Goal: Task Accomplishment & Management: Use online tool/utility

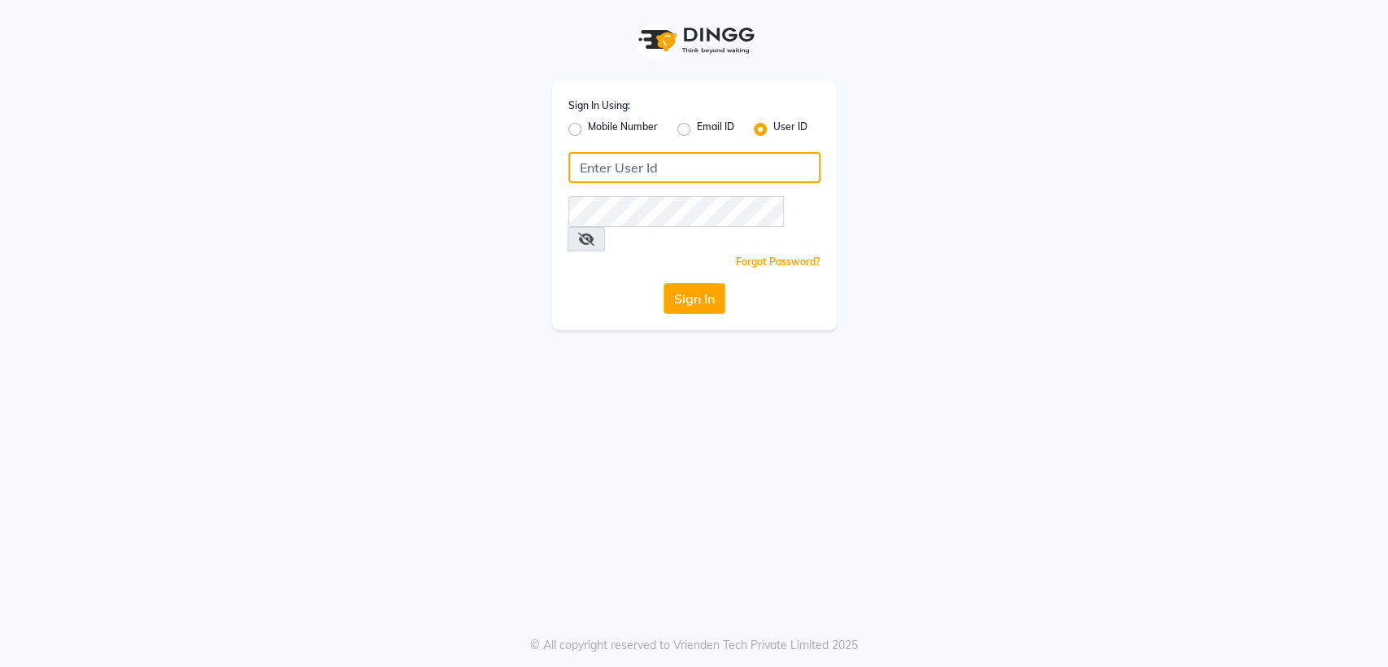
click at [594, 170] on input "Username" at bounding box center [694, 167] width 252 height 31
type input "volumezsalon"
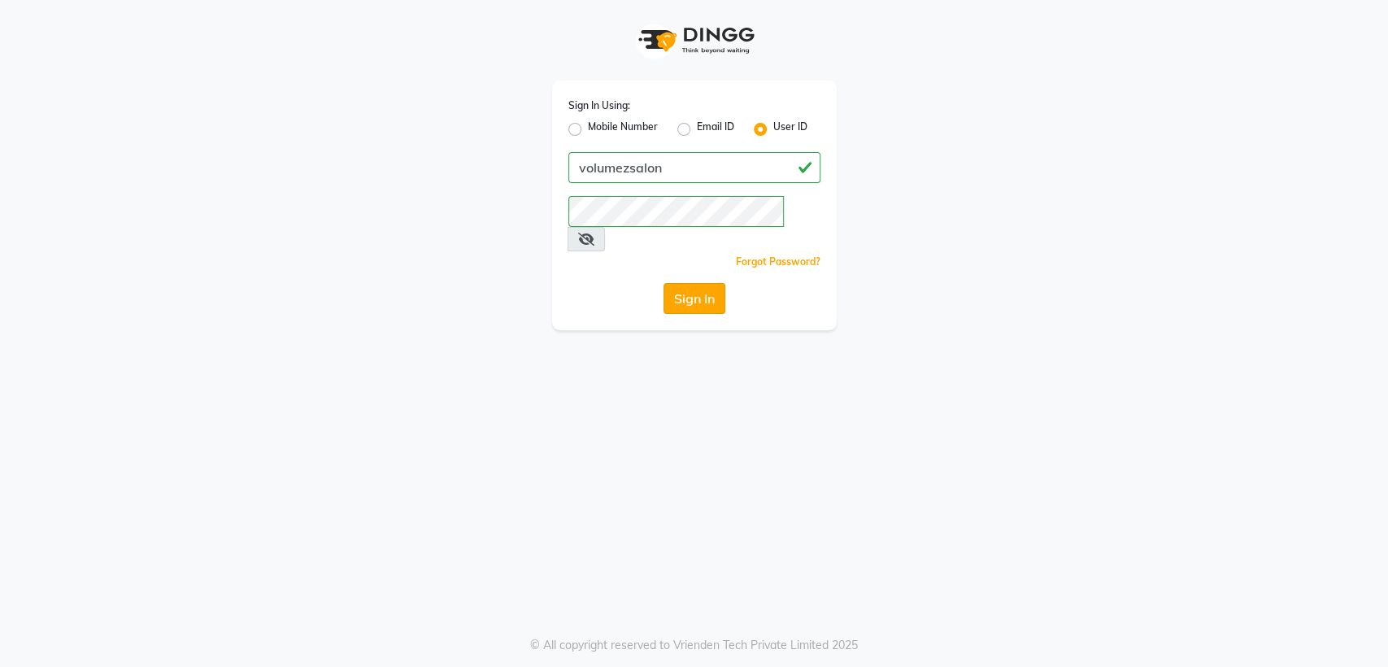
click at [681, 283] on button "Sign In" at bounding box center [694, 298] width 62 height 31
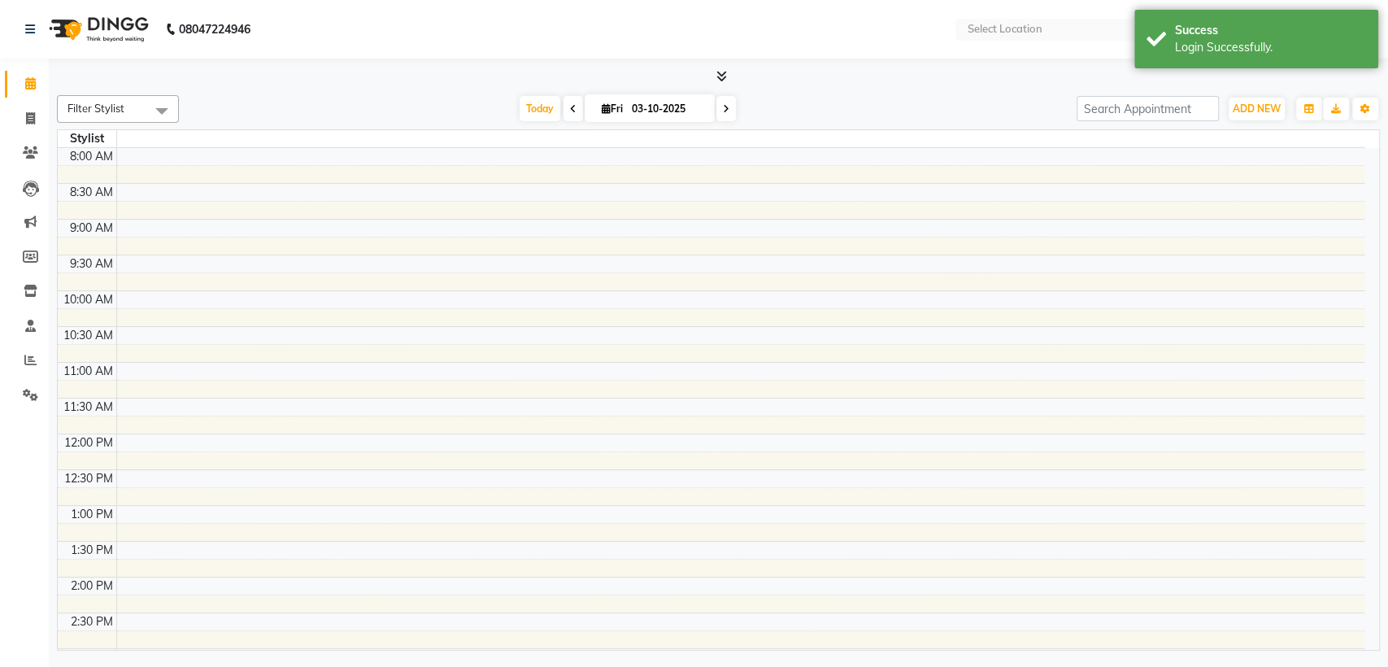
select select "en"
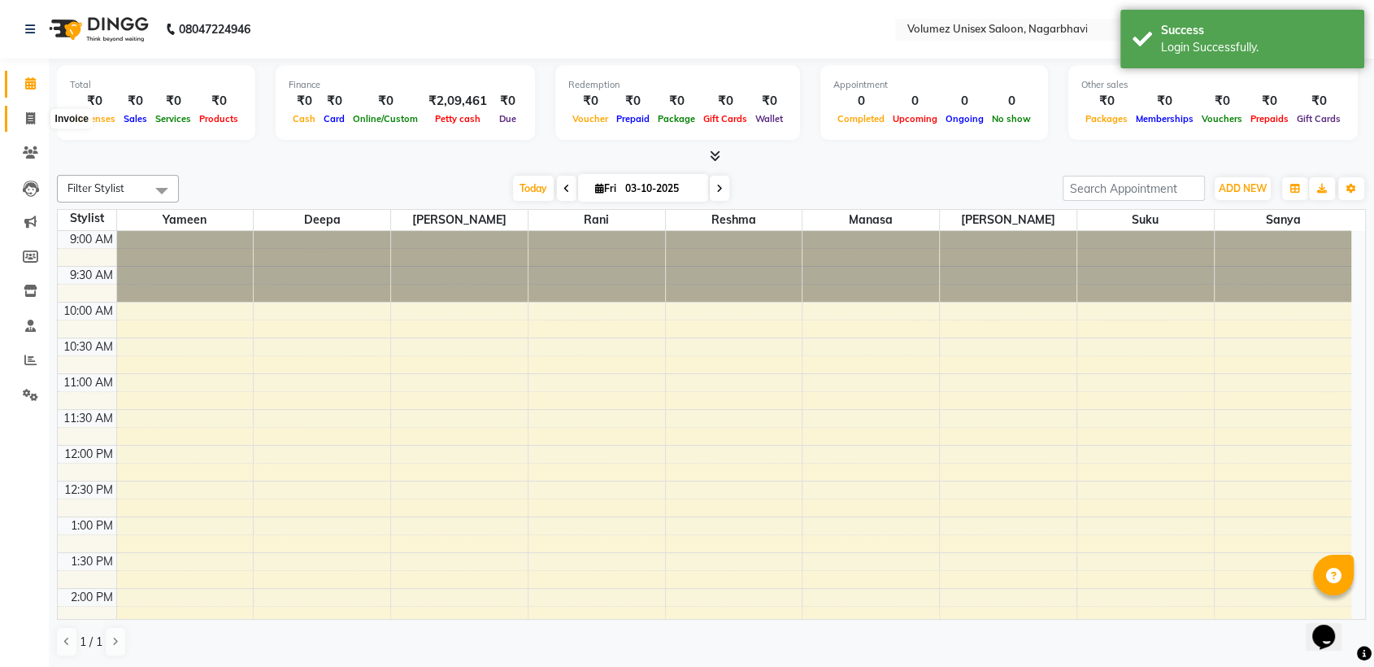
click at [31, 118] on icon at bounding box center [30, 118] width 9 height 12
select select "service"
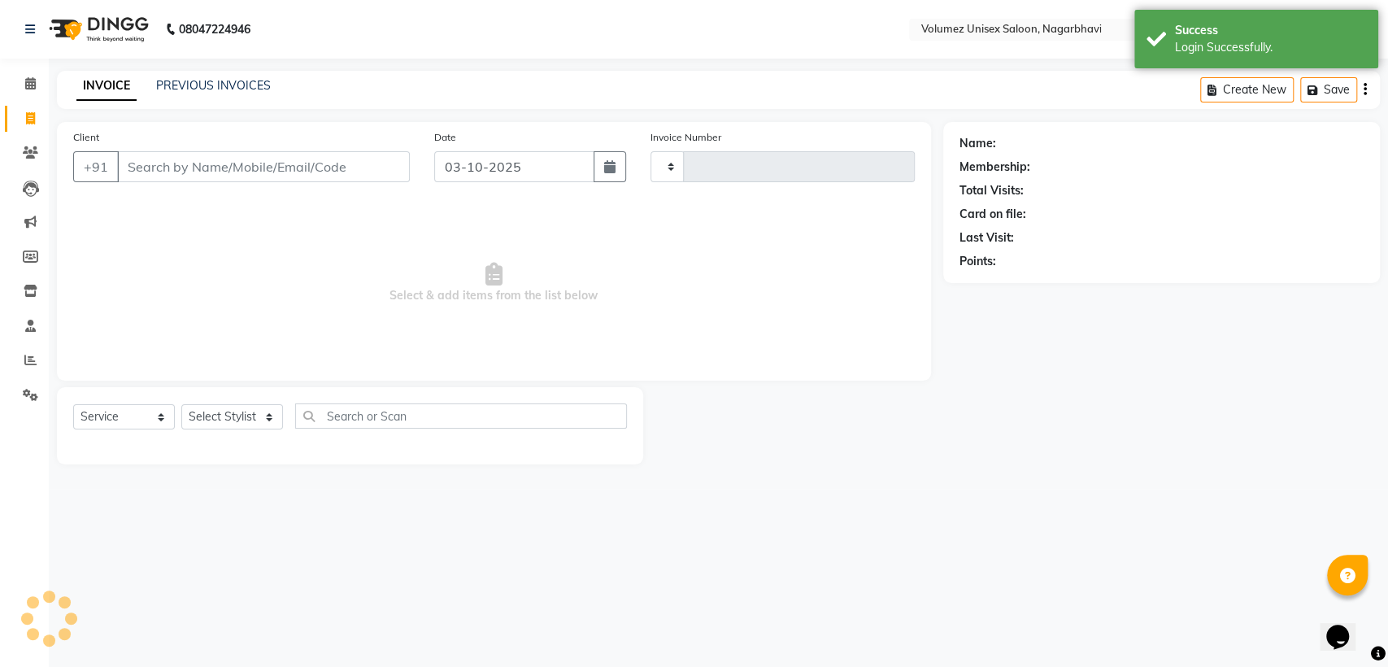
type input "0384"
select select "815"
select select "product"
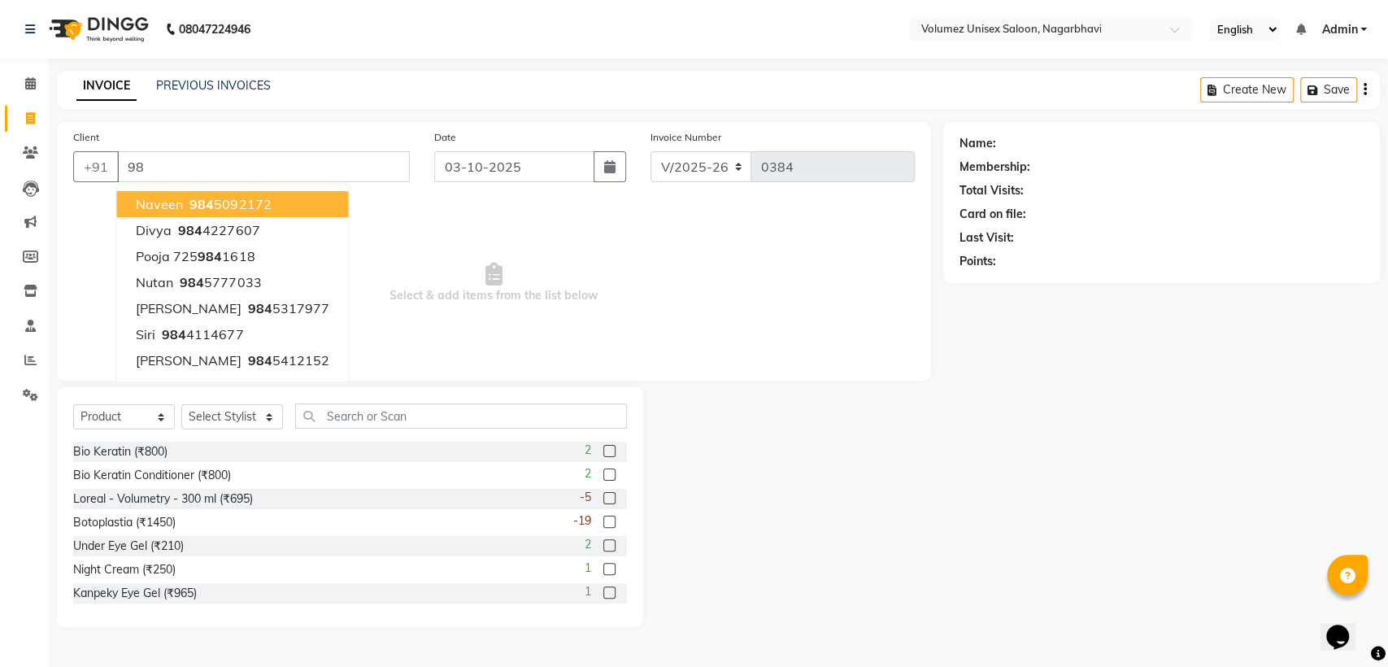
type input "9"
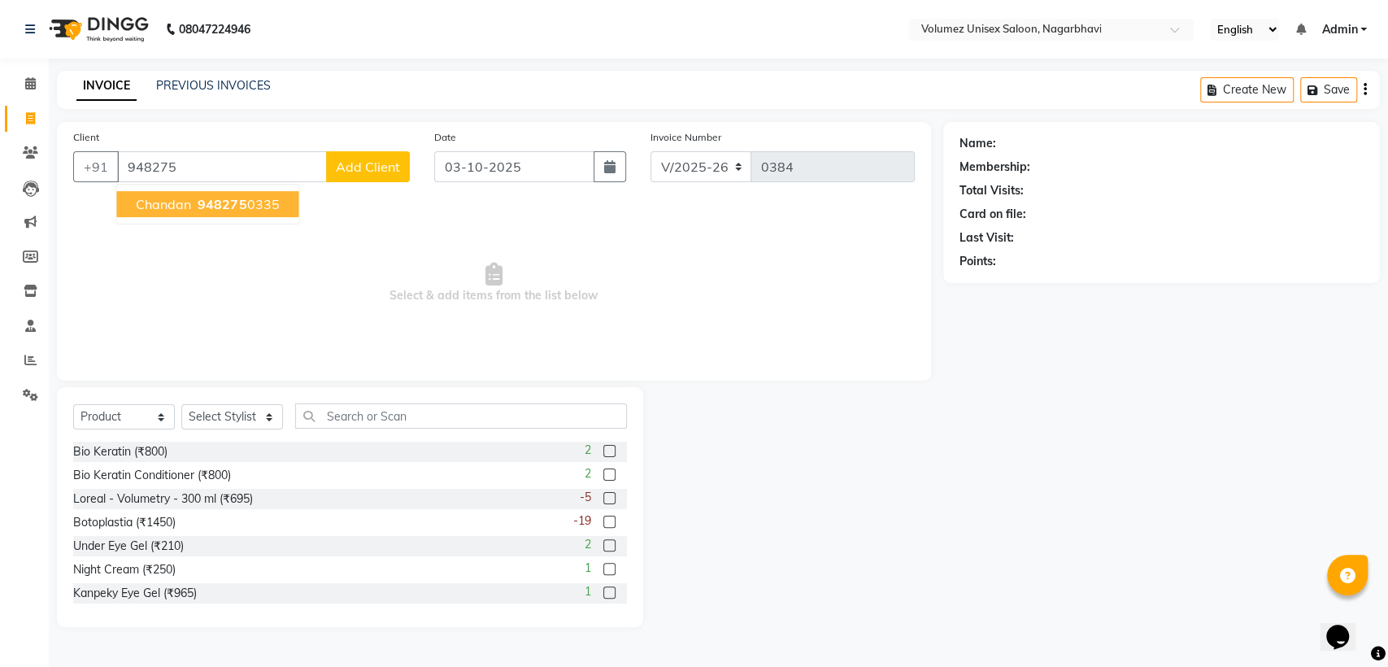
click at [169, 205] on span "Chandan" at bounding box center [163, 204] width 55 height 16
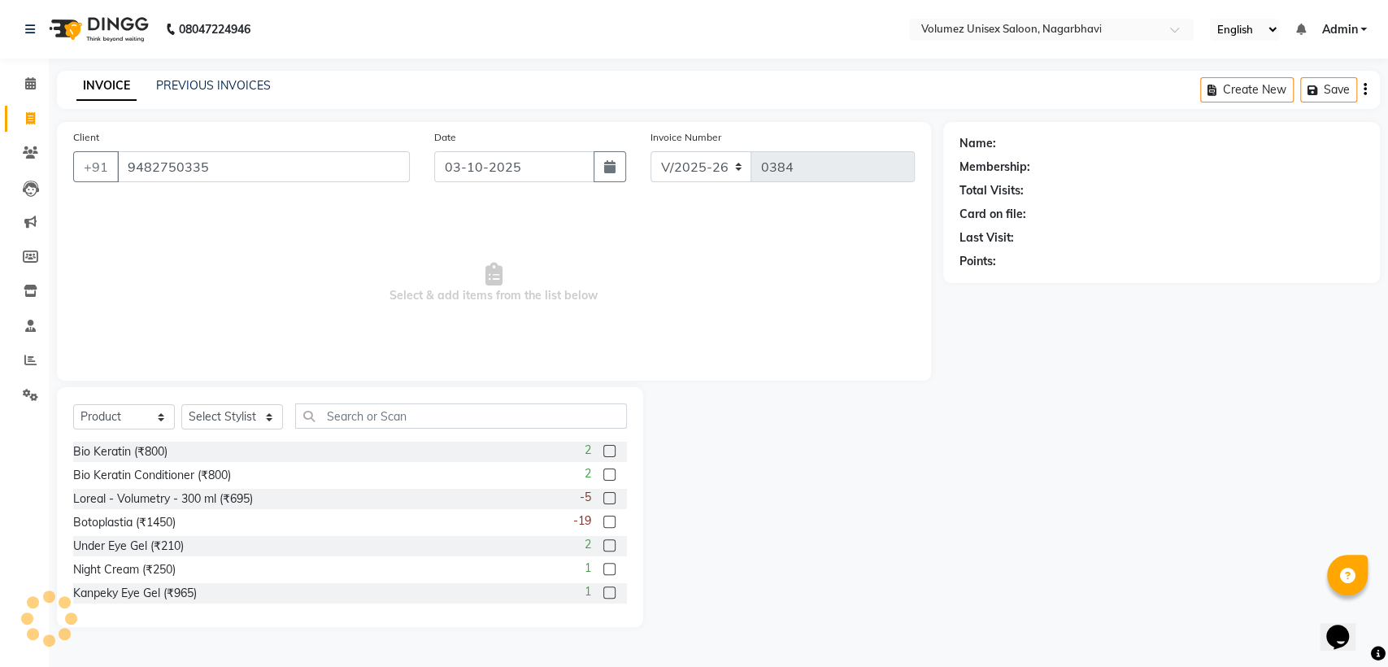
type input "9482750335"
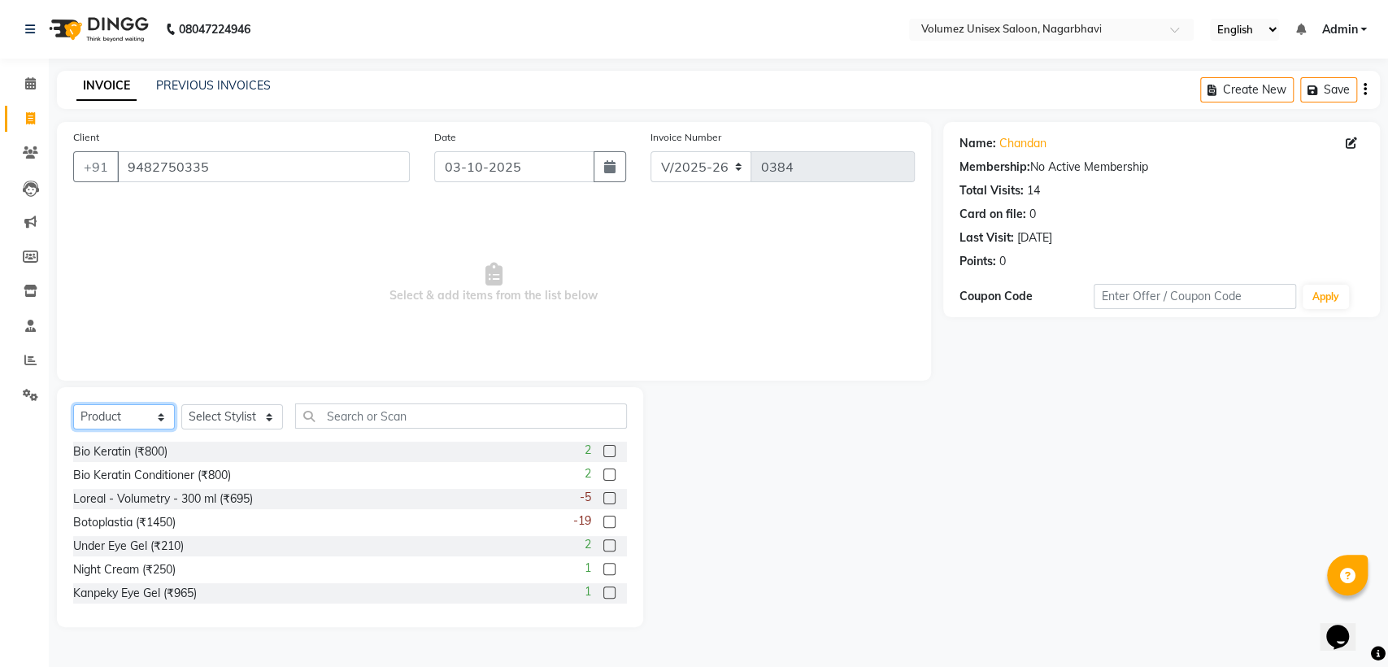
click at [134, 420] on select "Select Service Product Membership Package Voucher Prepaid Gift Card" at bounding box center [124, 416] width 102 height 25
select select "service"
click at [73, 404] on select "Select Service Product Membership Package Voucher Prepaid Gift Card" at bounding box center [124, 416] width 102 height 25
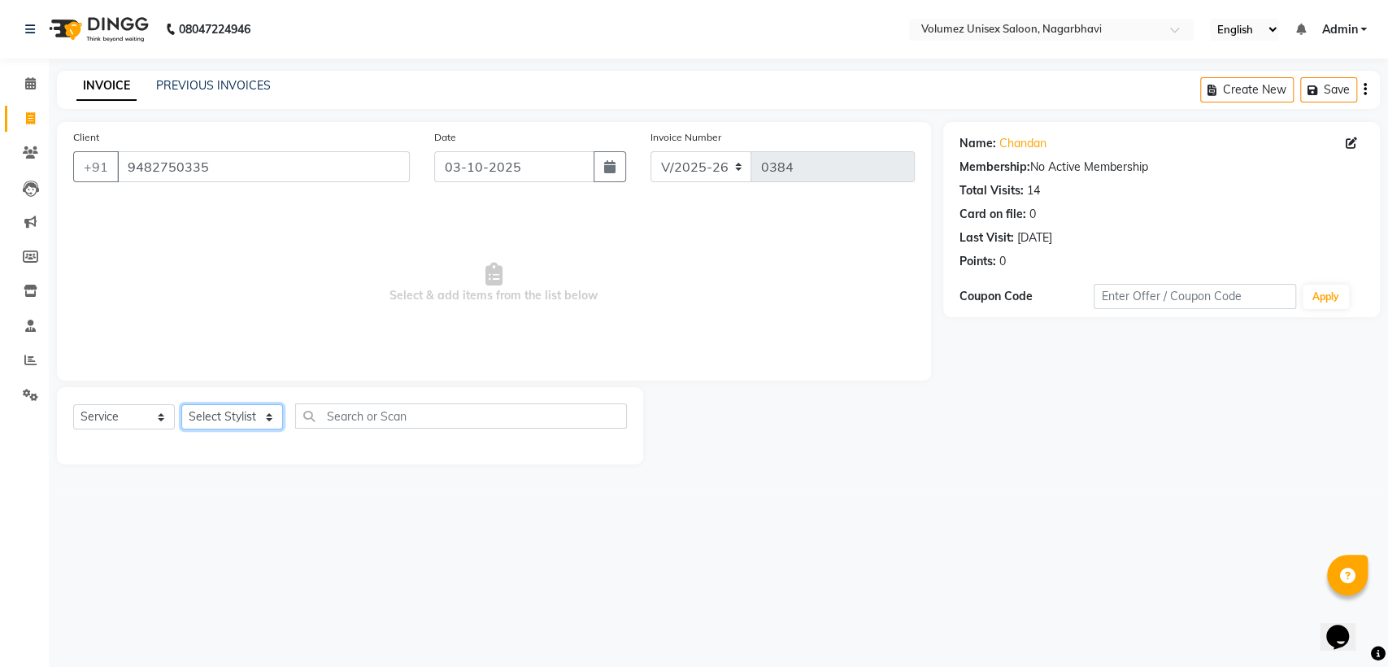
click at [227, 418] on select "Select Stylist [PERSON_NAME] [PERSON_NAME] Rani Reshma [PERSON_NAME] [PERSON_NA…" at bounding box center [232, 416] width 102 height 25
select select "13592"
click at [181, 404] on select "Select Stylist [PERSON_NAME] [PERSON_NAME] Rani Reshma [PERSON_NAME] [PERSON_NA…" at bounding box center [232, 416] width 102 height 25
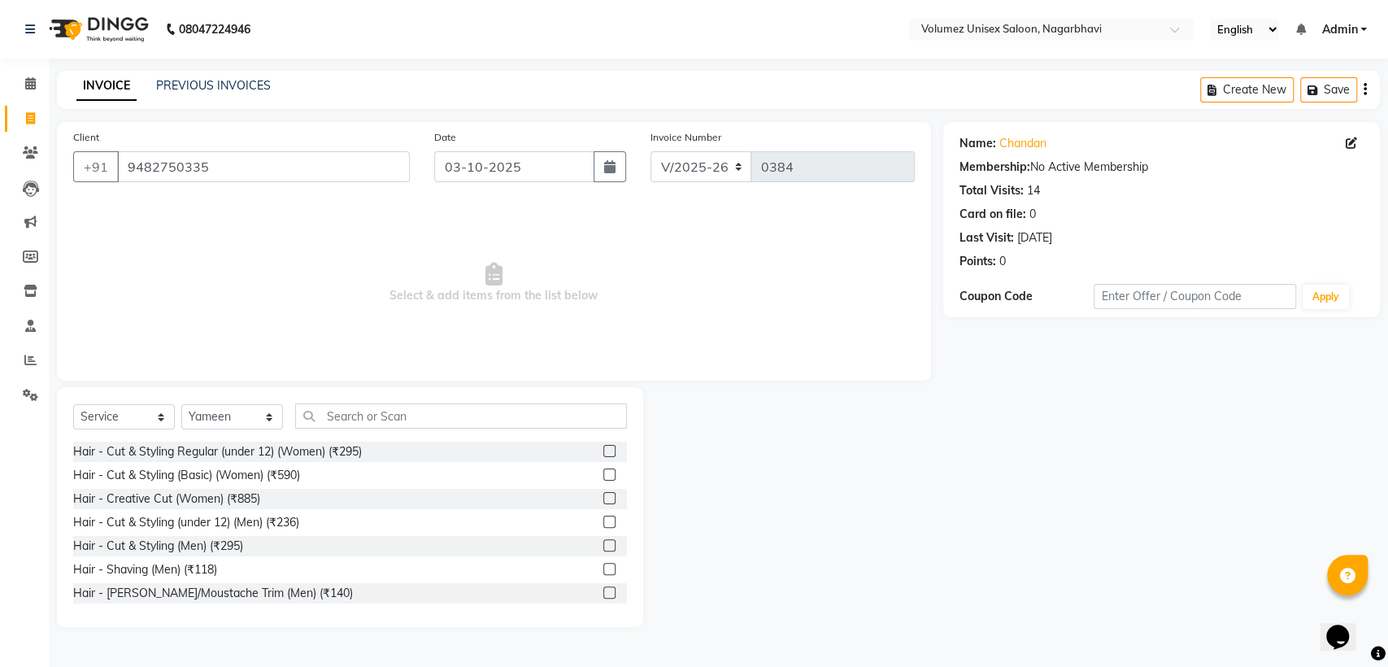
click at [603, 543] on label at bounding box center [609, 545] width 12 height 12
click at [603, 543] on input "checkbox" at bounding box center [608, 546] width 11 height 11
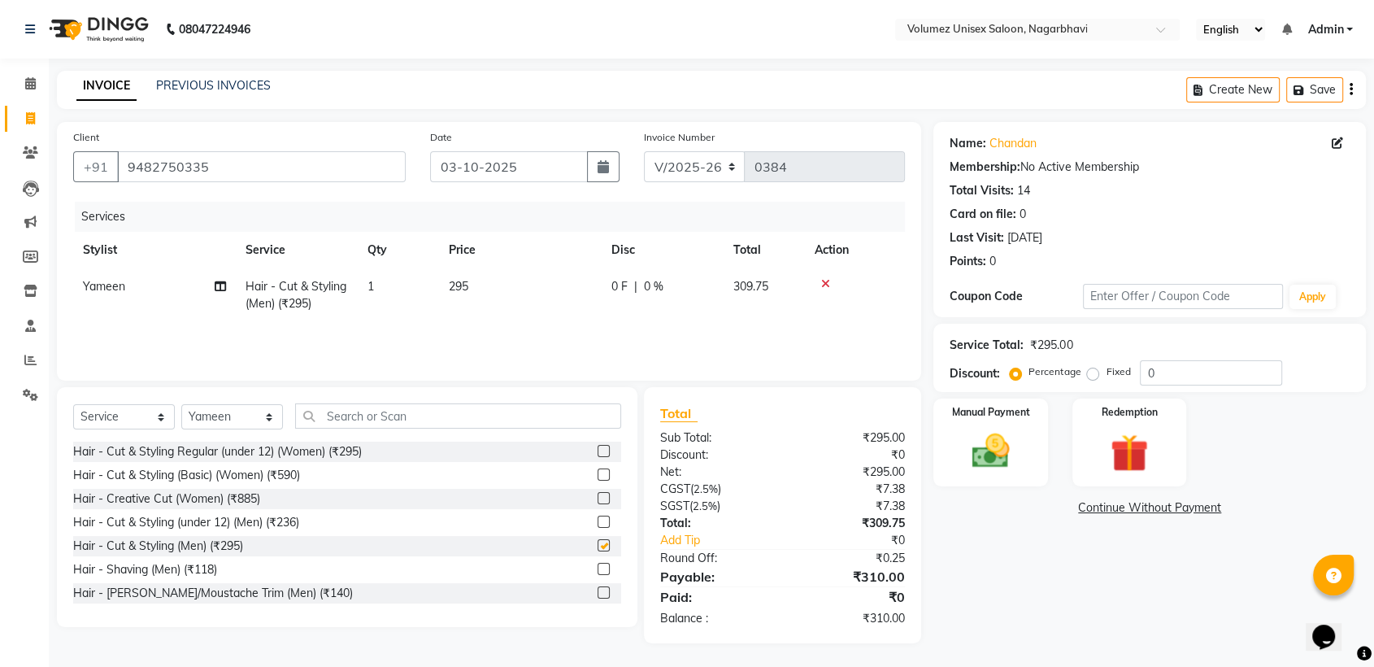
checkbox input "false"
click at [598, 565] on label at bounding box center [604, 569] width 12 height 12
click at [598, 565] on input "checkbox" at bounding box center [603, 569] width 11 height 11
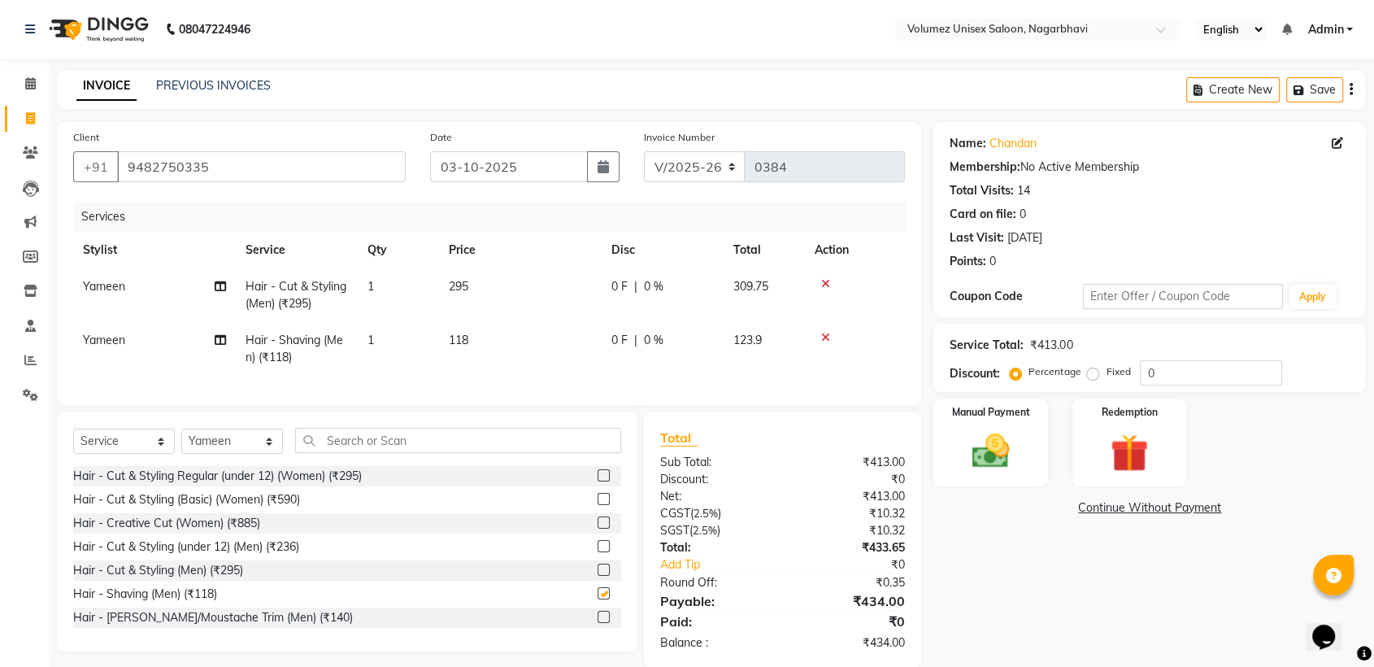
checkbox input "false"
click at [458, 340] on span "118" at bounding box center [459, 340] width 20 height 15
select select "13592"
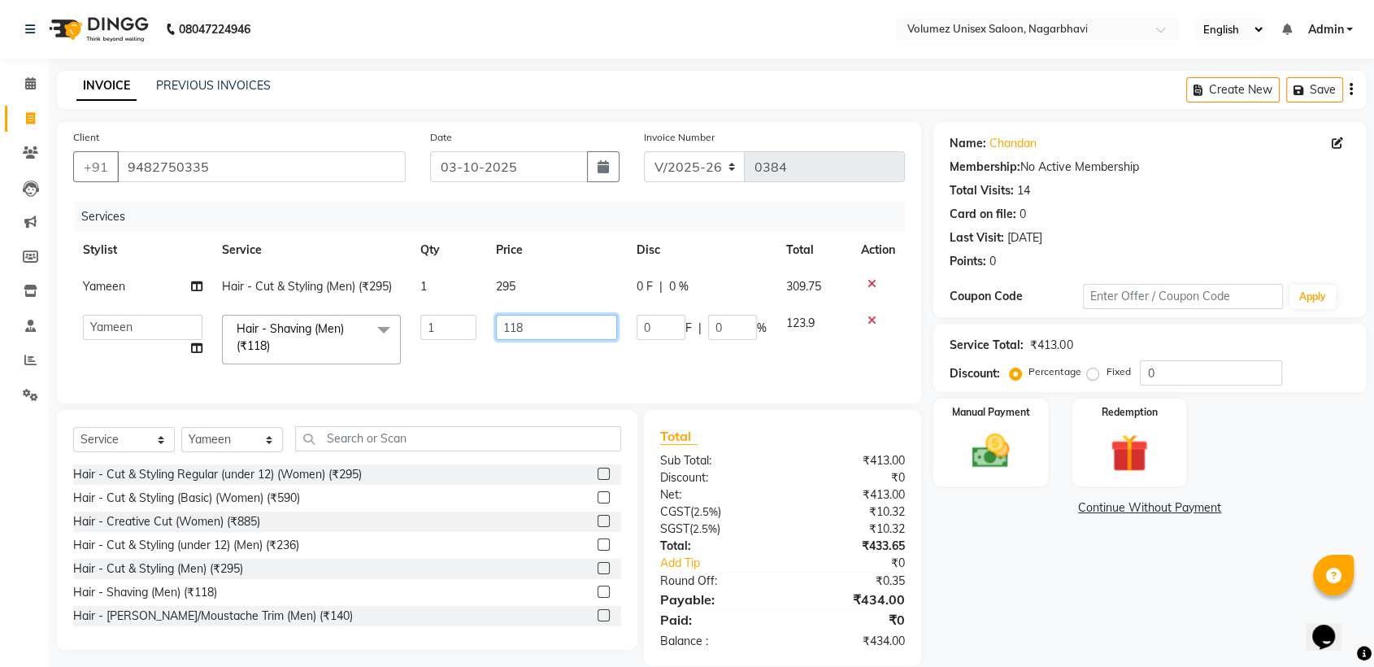
click at [511, 330] on input "118" at bounding box center [556, 327] width 121 height 25
type input "100"
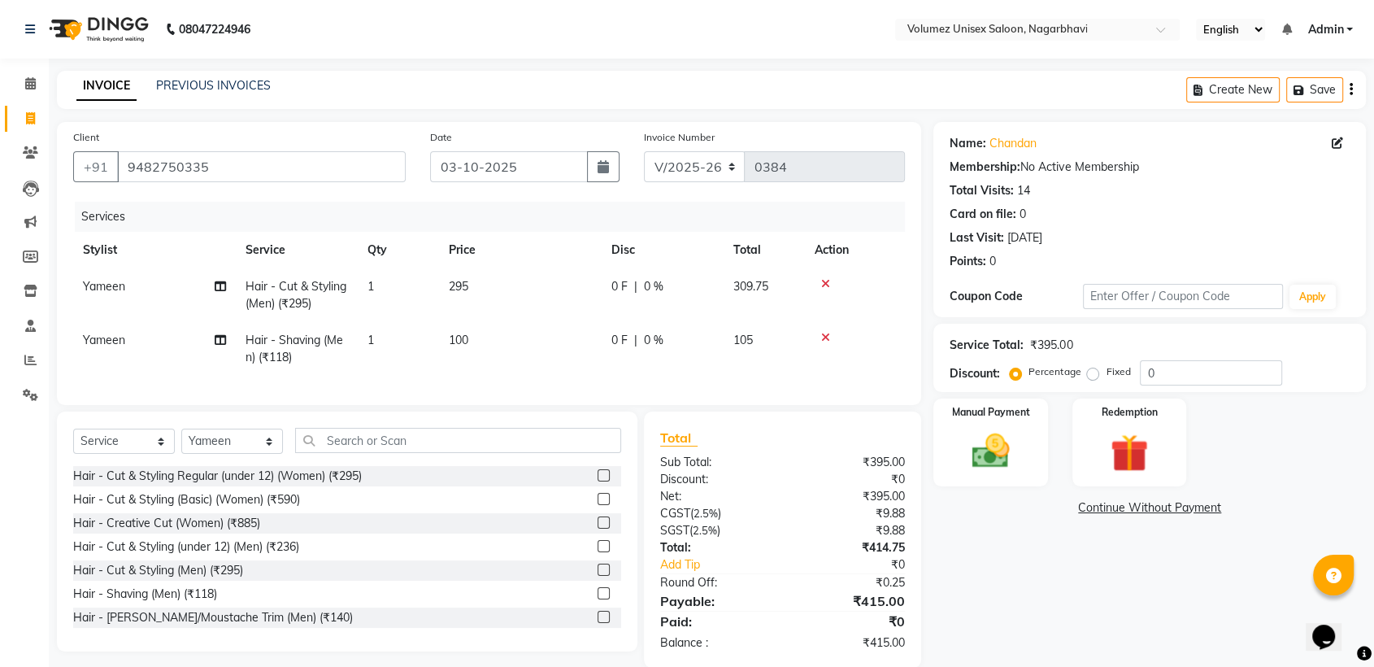
click at [507, 353] on td "100" at bounding box center [520, 349] width 163 height 54
select select "13592"
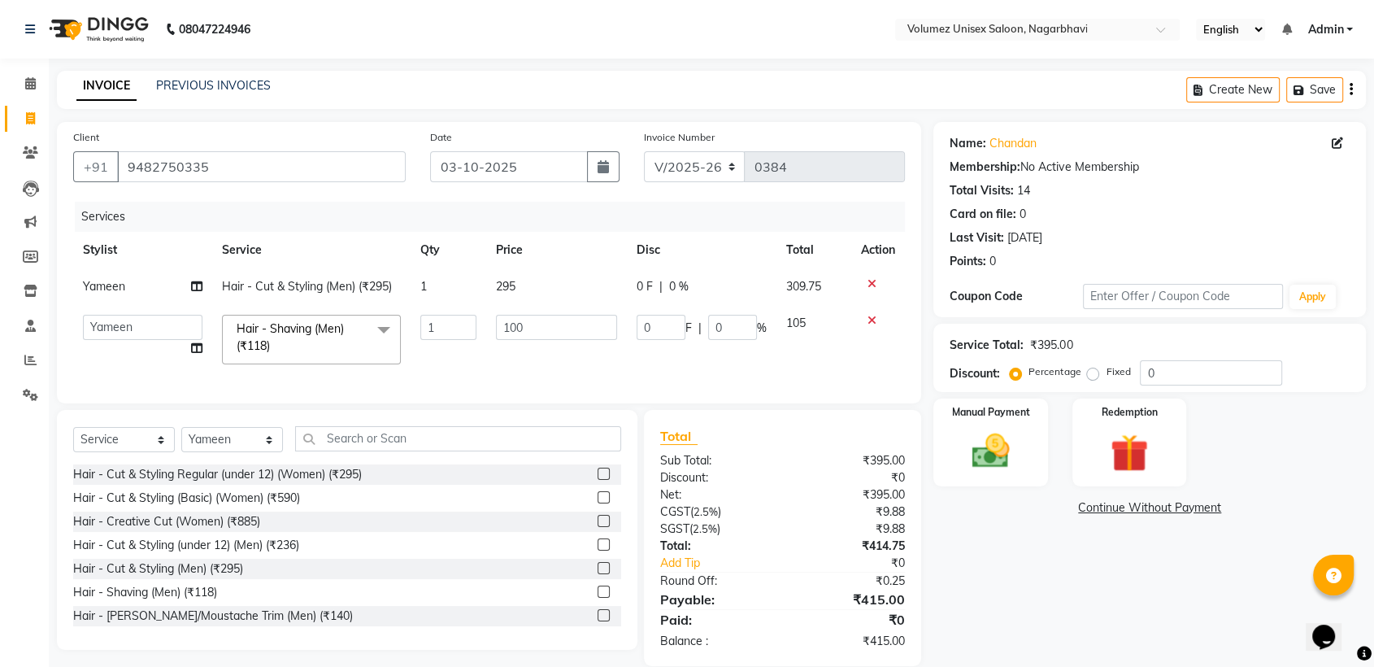
click at [503, 285] on span "295" at bounding box center [506, 286] width 20 height 15
select select "13592"
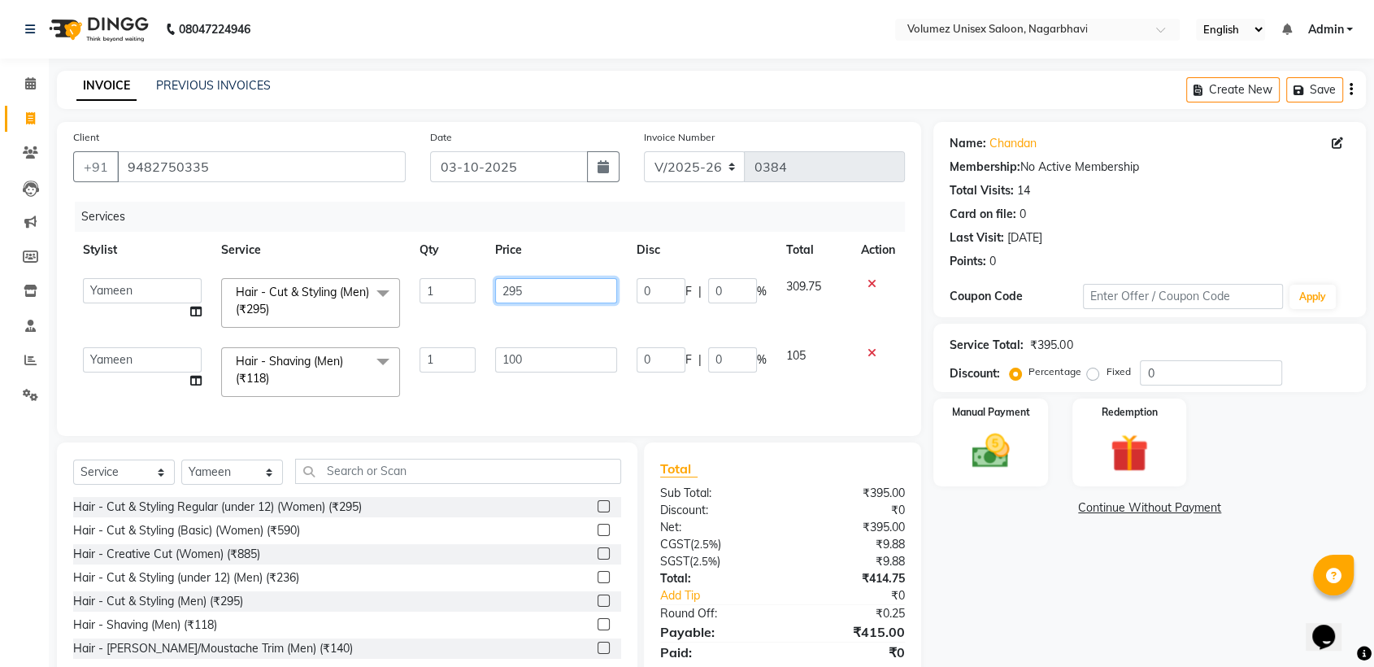
click at [512, 286] on input "295" at bounding box center [556, 290] width 122 height 25
type input "290"
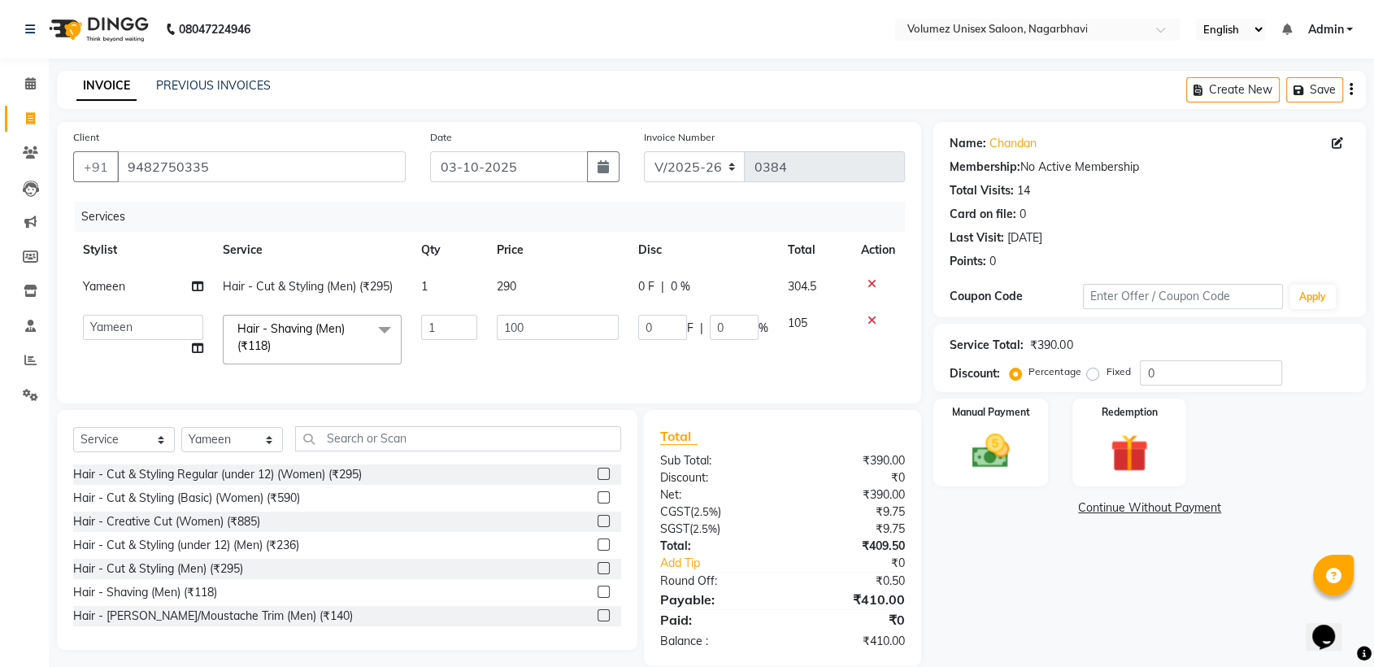
click at [507, 402] on div "Client [PHONE_NUMBER] Date [DATE] Invoice Number V/2025 V/[PHONE_NUMBER] Servic…" at bounding box center [489, 262] width 864 height 281
click at [976, 455] on img at bounding box center [990, 451] width 63 height 46
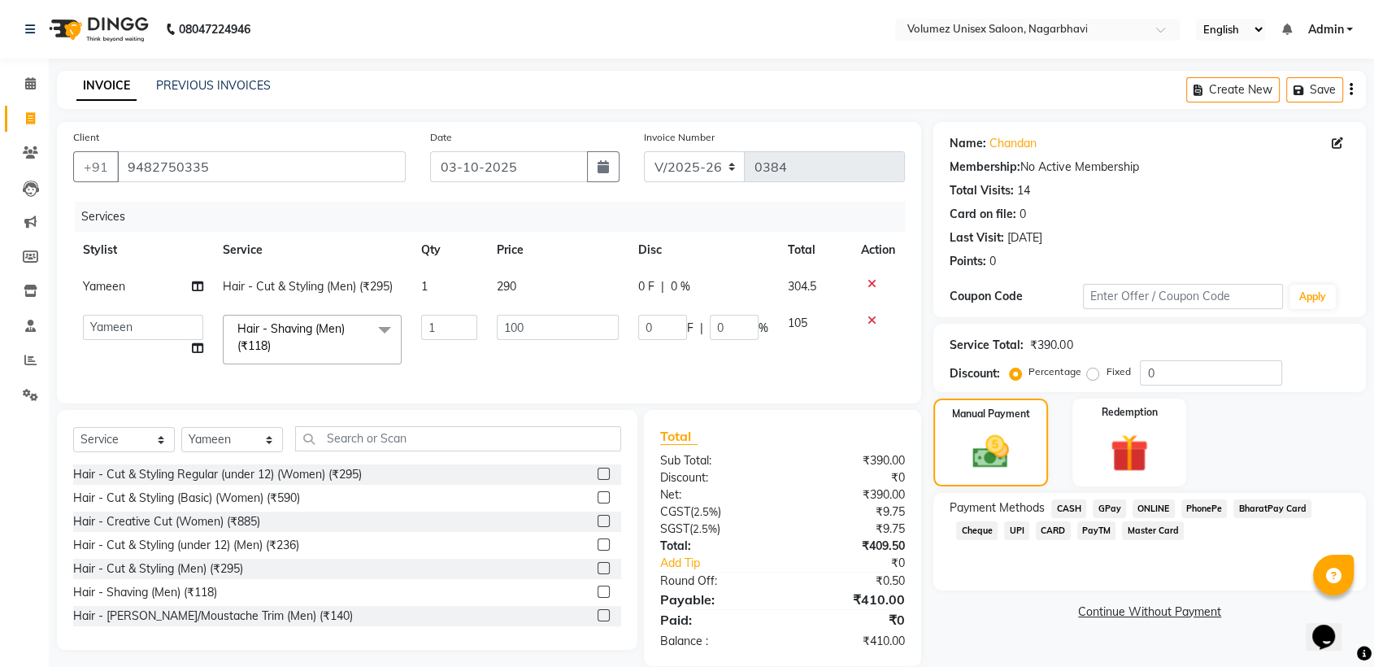
click at [1107, 504] on span "GPay" at bounding box center [1109, 508] width 33 height 19
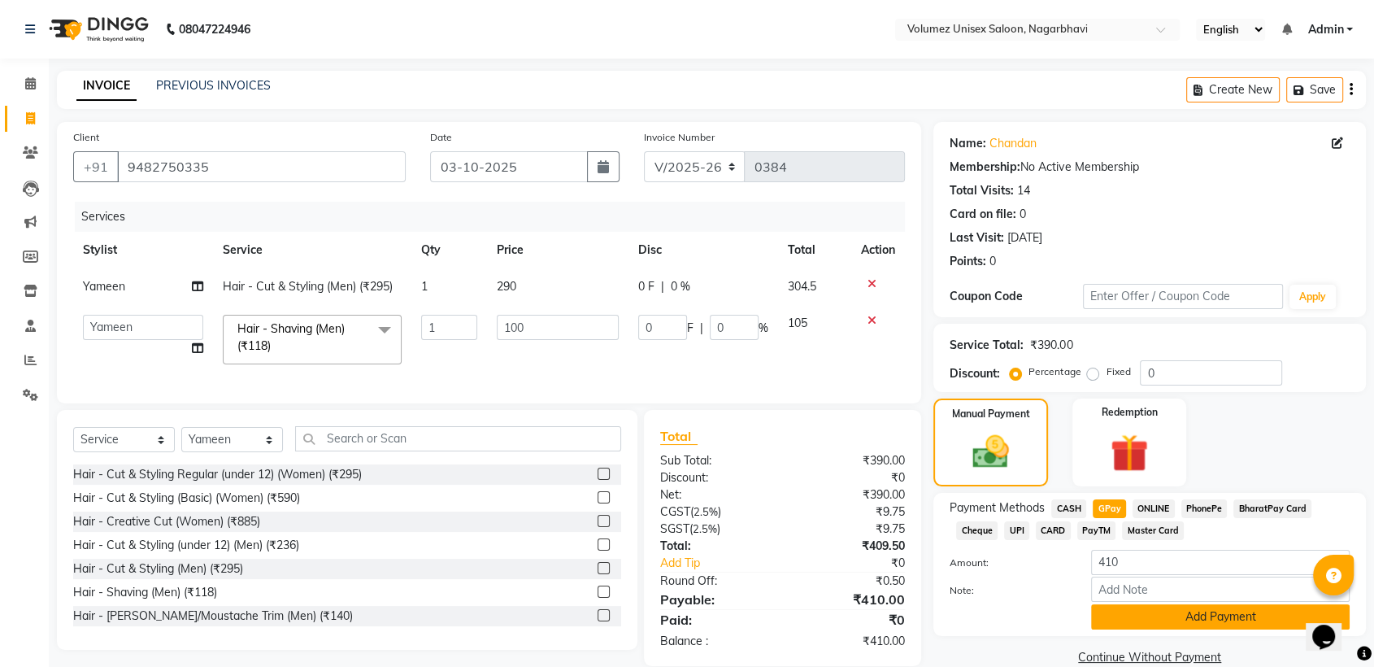
click at [1168, 616] on button "Add Payment" at bounding box center [1220, 616] width 259 height 25
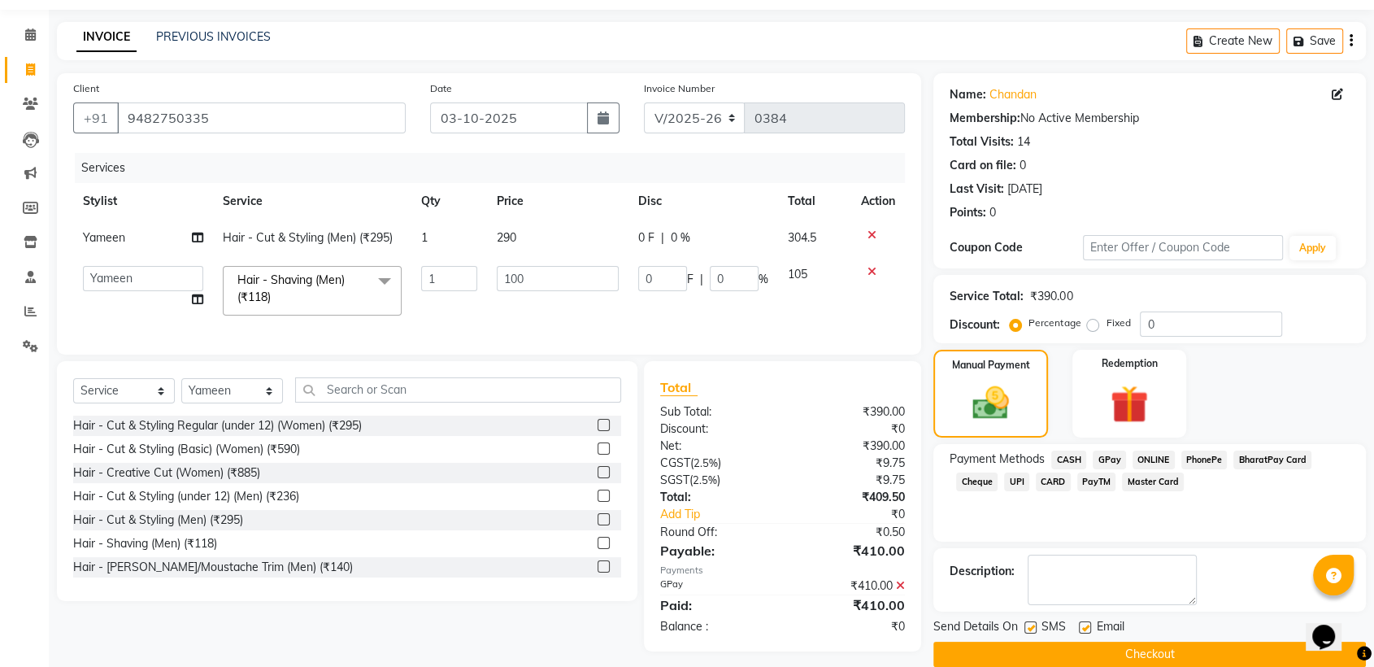
scroll to position [72, 0]
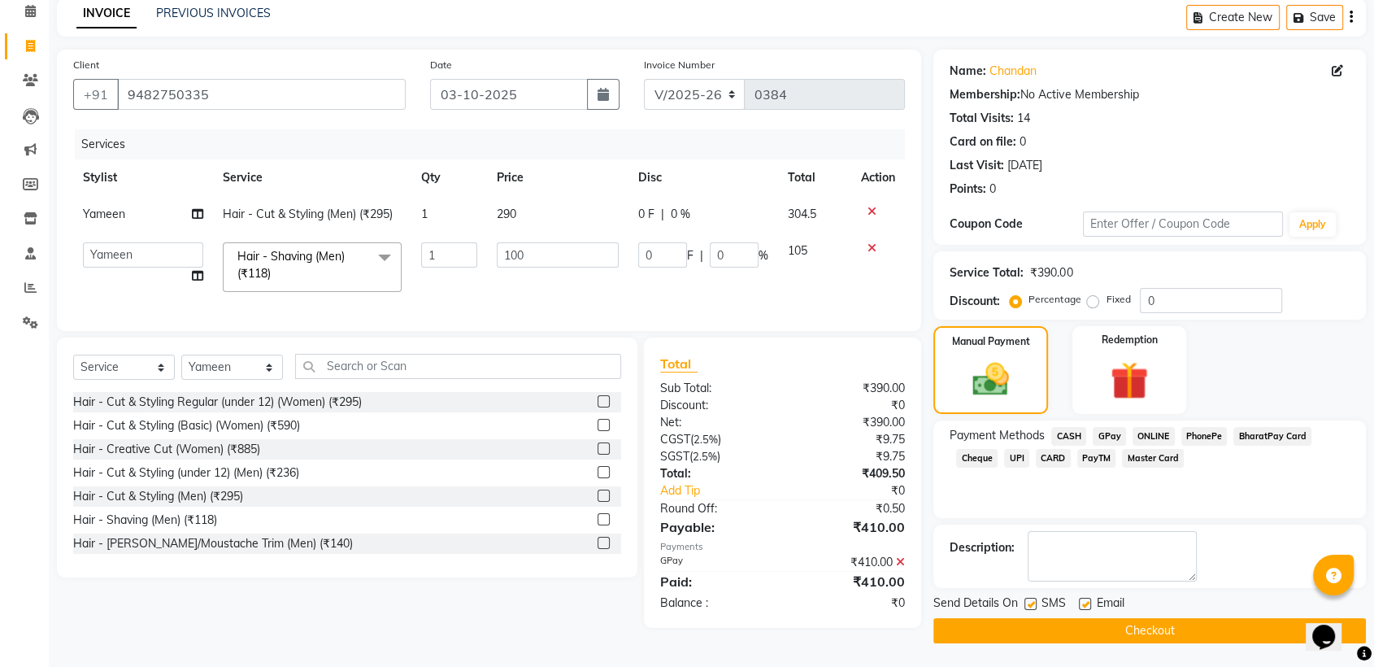
click at [1242, 629] on button "Checkout" at bounding box center [1149, 630] width 433 height 25
